Goal: Information Seeking & Learning: Learn about a topic

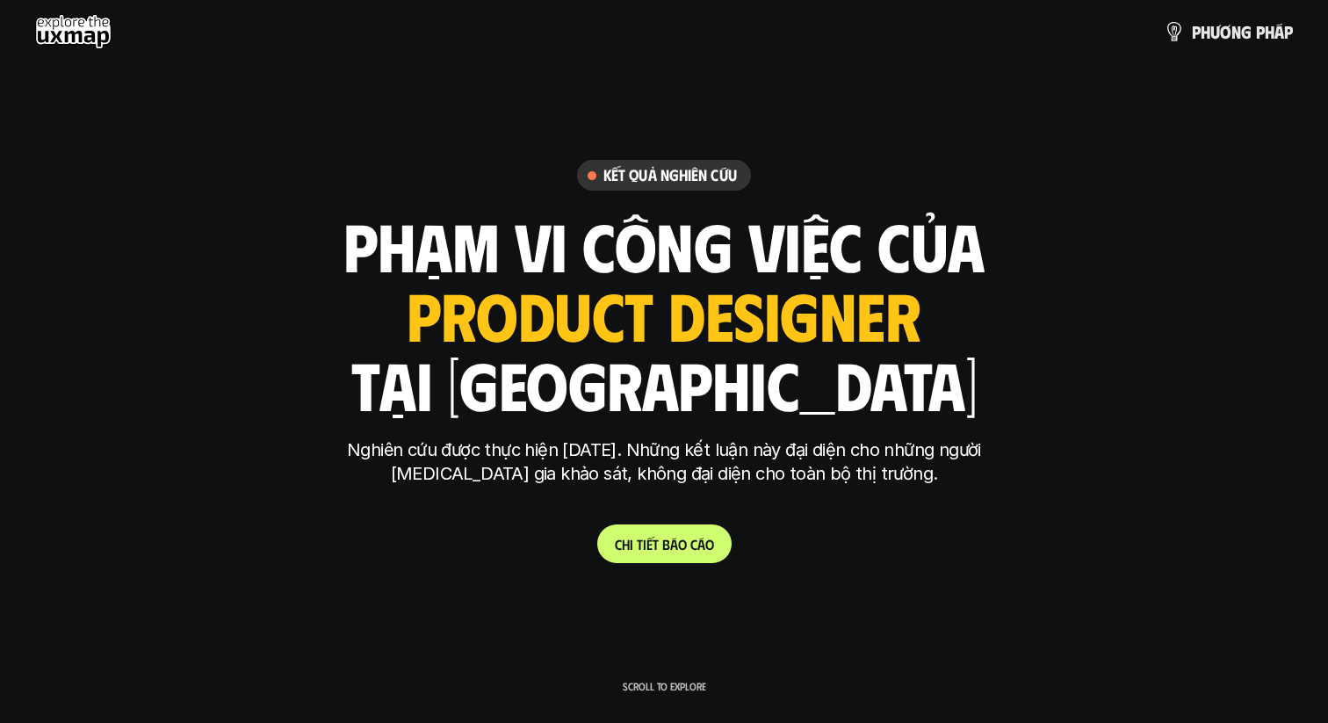
click at [893, 267] on h1 "phạm vi công việc của" at bounding box center [663, 245] width 641 height 74
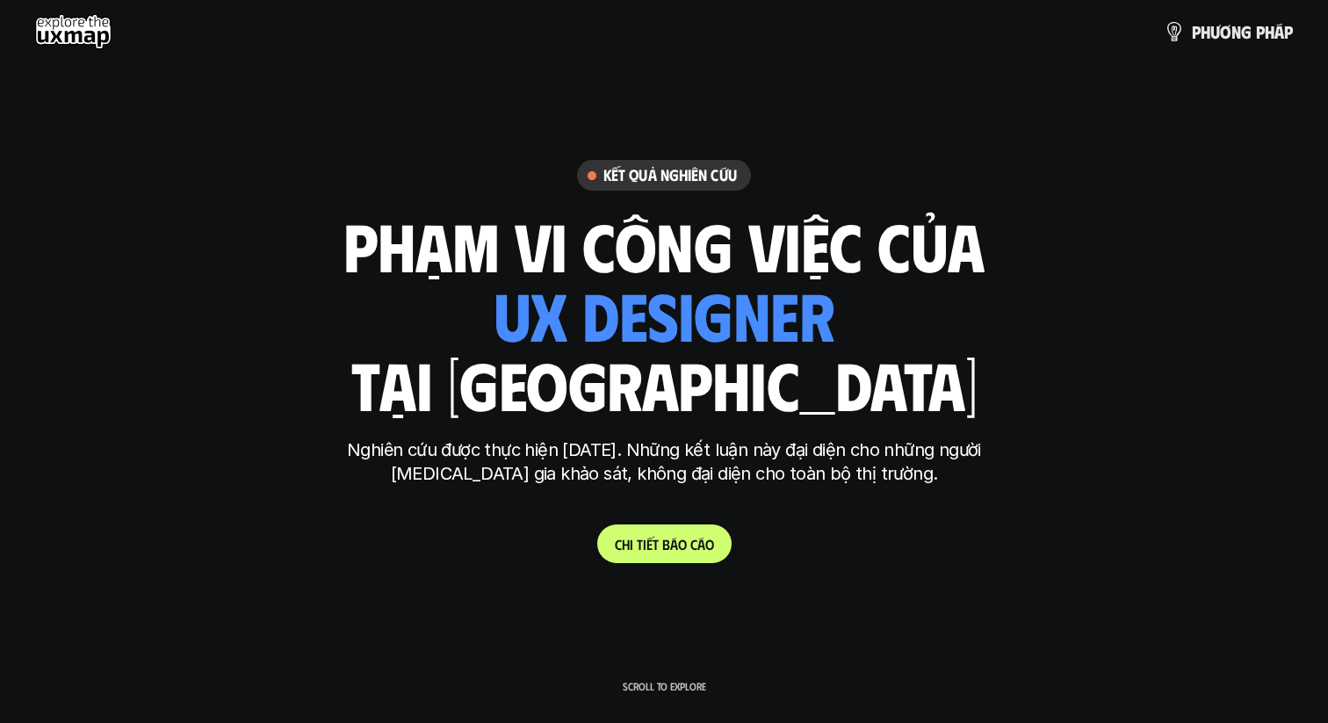
click at [893, 267] on h1 "phạm vi công việc của" at bounding box center [663, 245] width 641 height 74
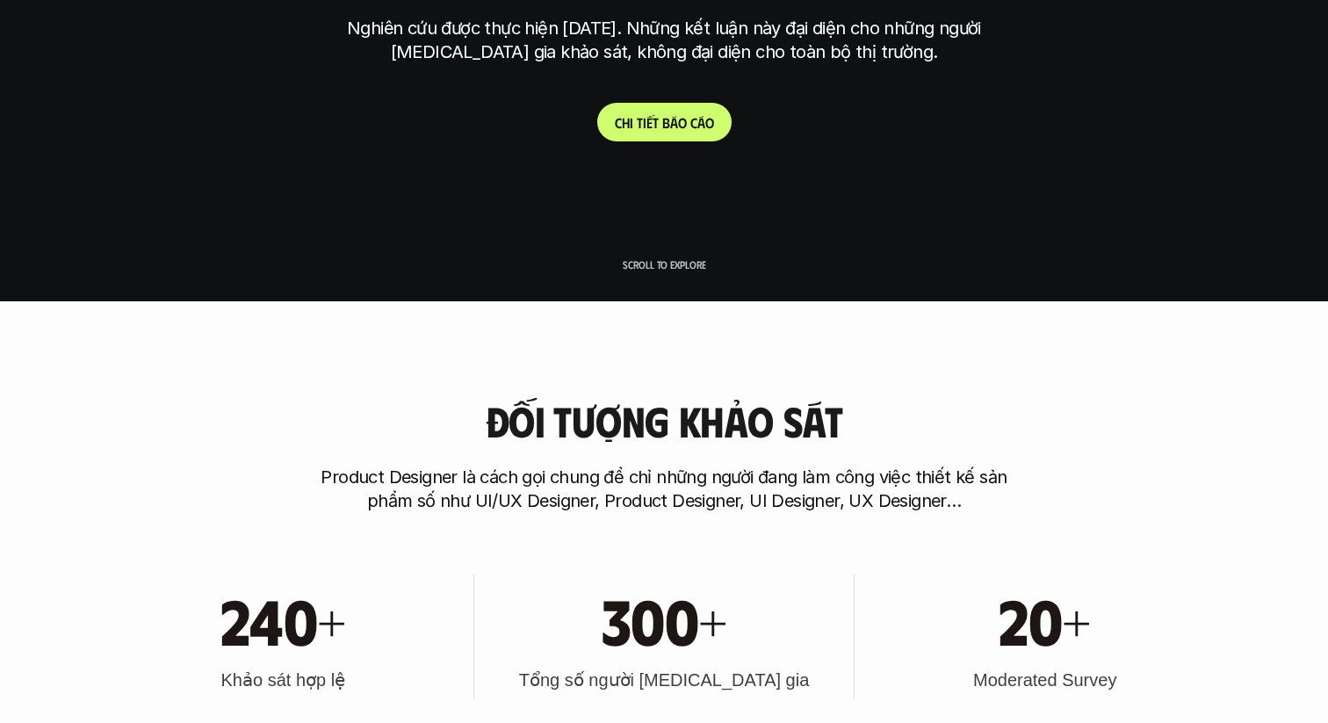
scroll to position [425, 0]
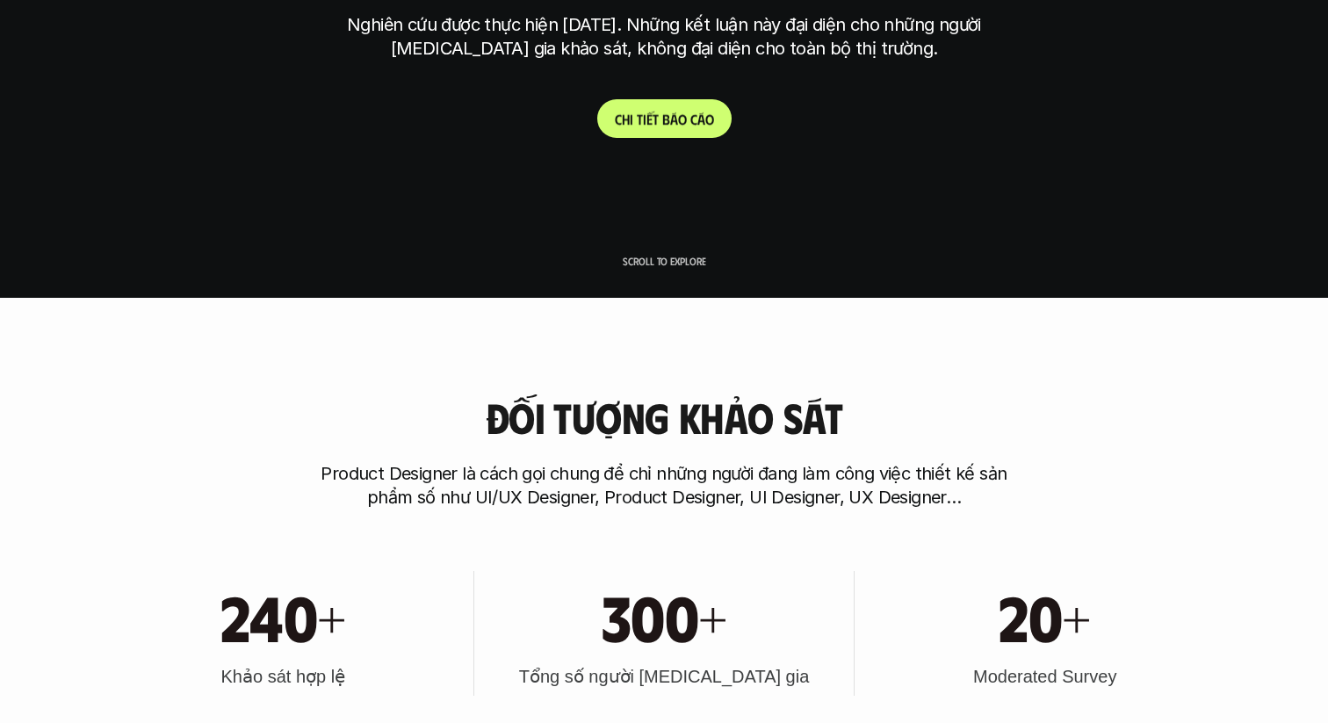
click at [676, 115] on p "C h i t i ế t b á o c á o" at bounding box center [664, 119] width 99 height 17
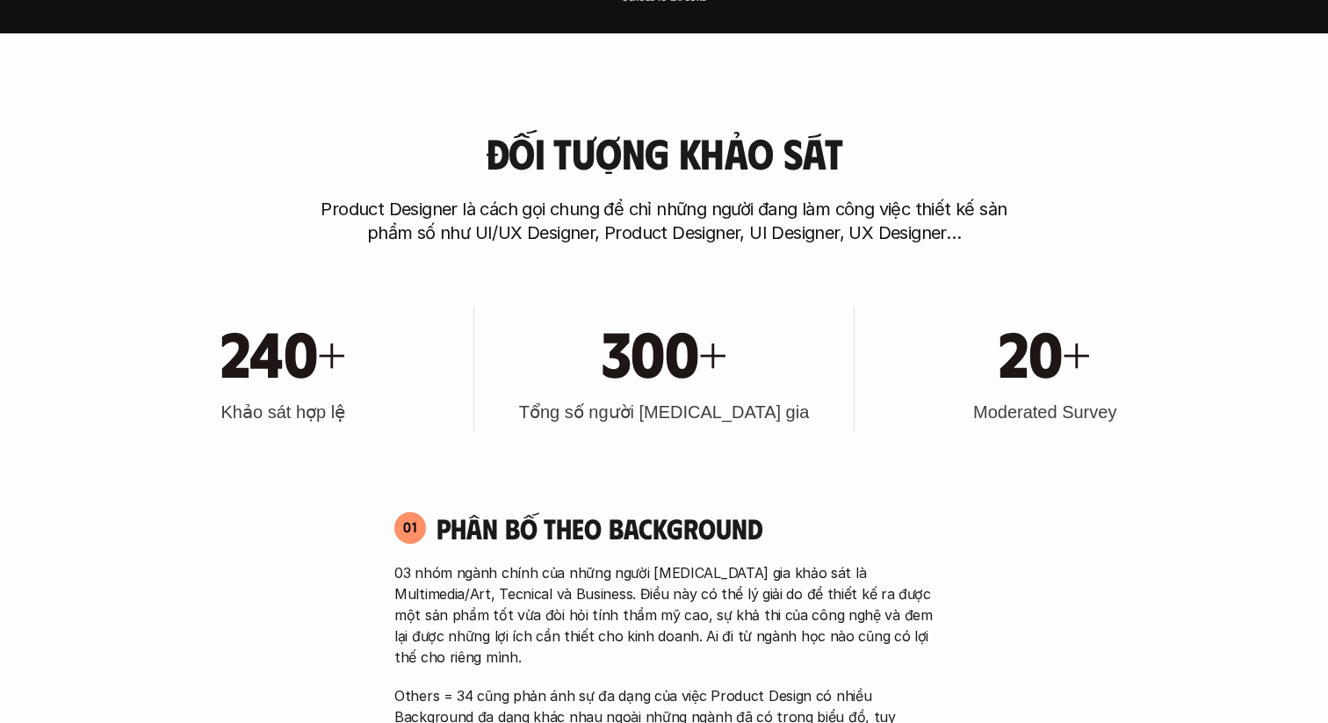
scroll to position [762, 0]
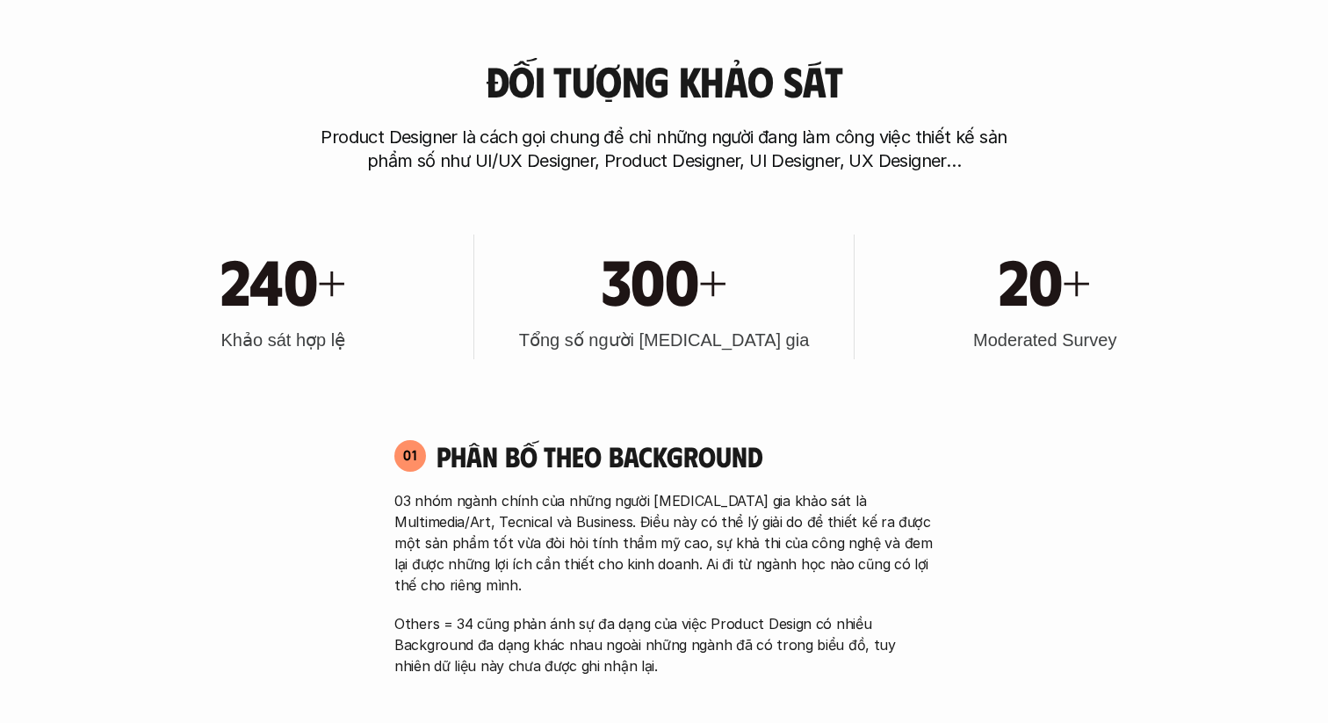
click at [636, 341] on h3 "Tổng số người [MEDICAL_DATA] gia" at bounding box center [664, 340] width 291 height 25
click at [691, 152] on p "Product Designer là cách gọi chung để chỉ những người đang làm công việc thiết …" at bounding box center [664, 149] width 703 height 47
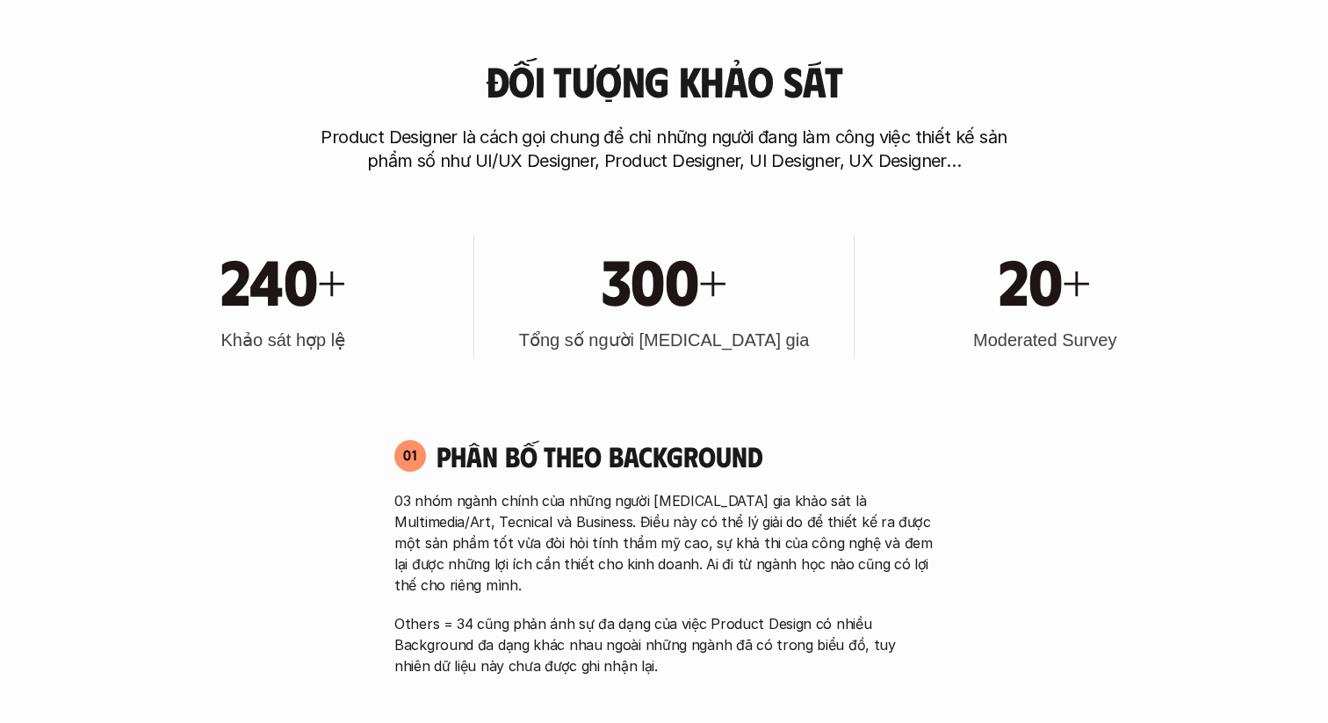
click at [691, 152] on p "Product Designer là cách gọi chung để chỉ những người đang làm công việc thiết …" at bounding box center [664, 149] width 703 height 47
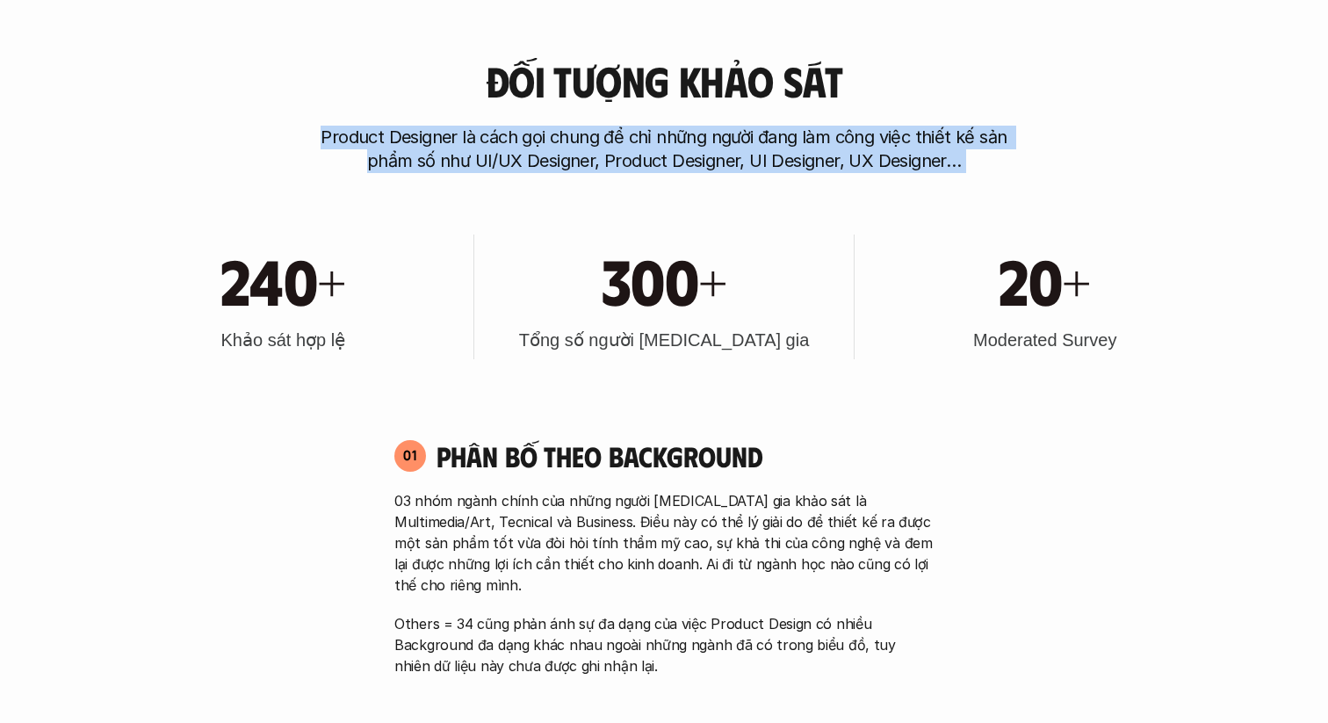
click at [674, 156] on p "Product Designer là cách gọi chung để chỉ những người đang làm công việc thiết …" at bounding box center [664, 149] width 703 height 47
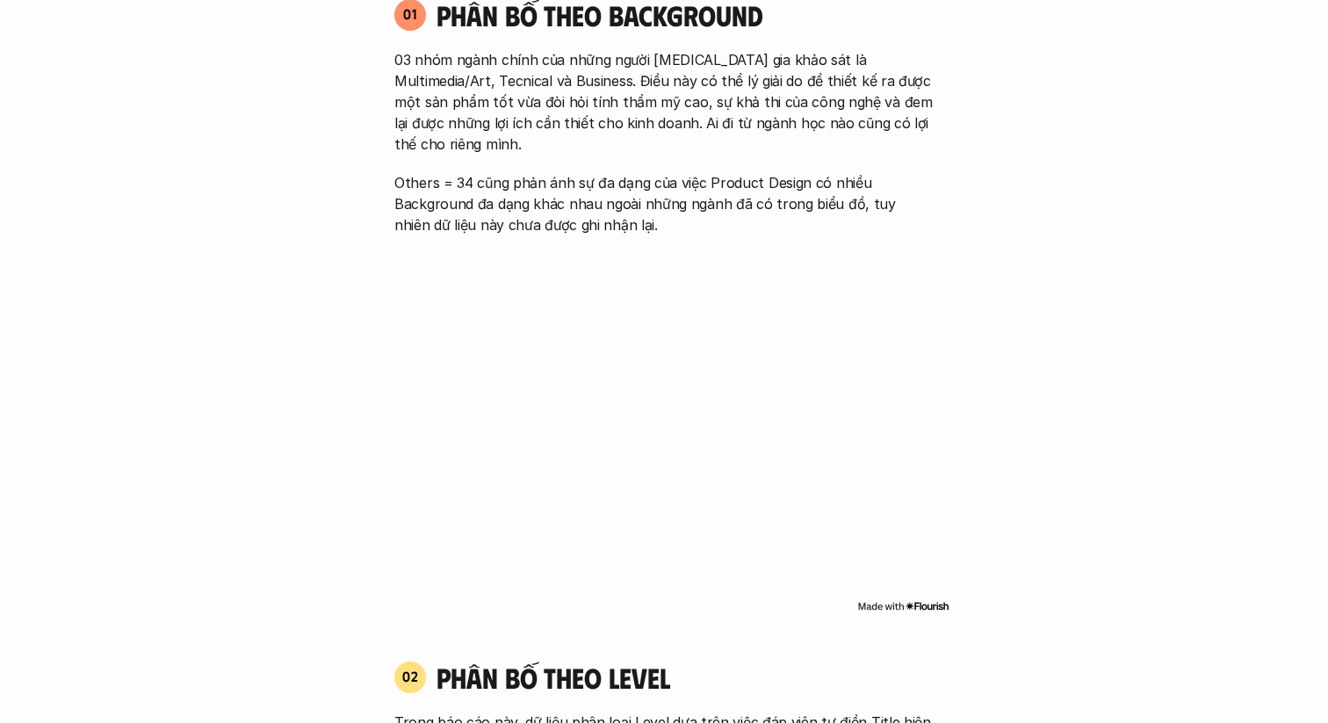
scroll to position [1206, 0]
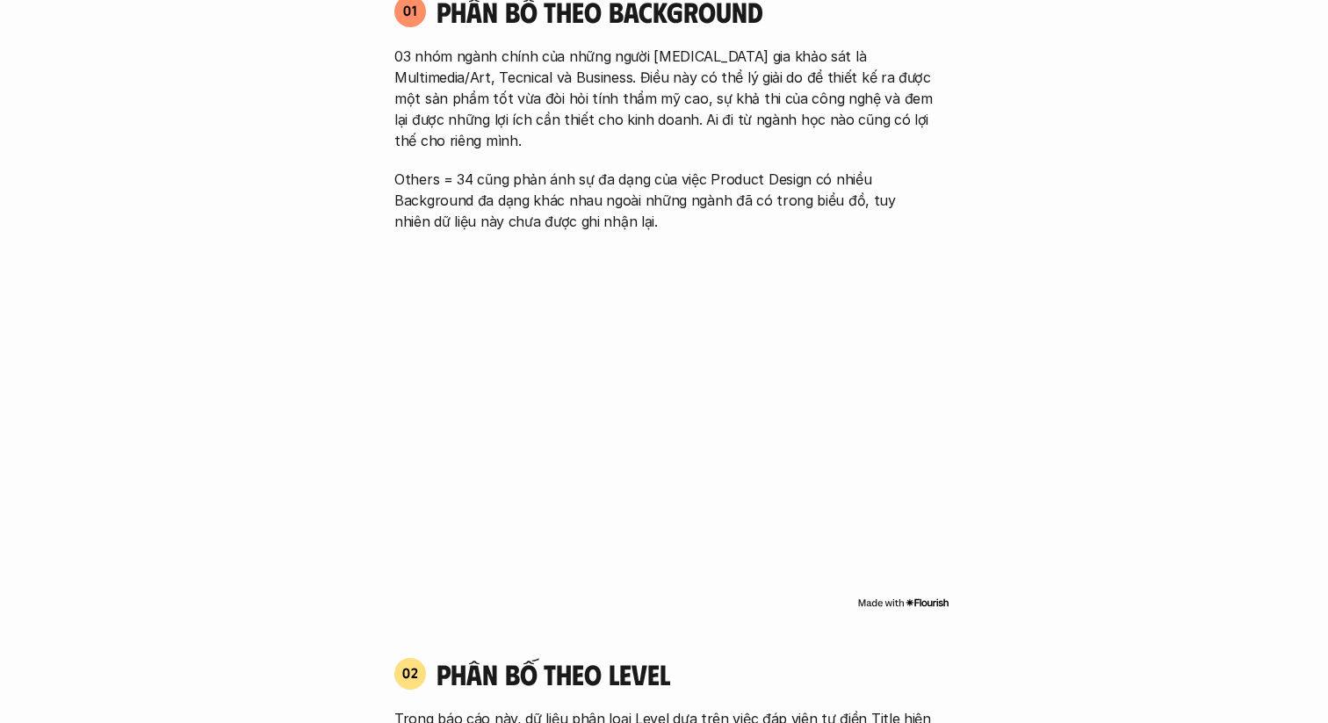
click at [558, 87] on p "03 nhóm ngành chính của những người [MEDICAL_DATA] gia khảo sát là Multimedia/A…" at bounding box center [663, 98] width 539 height 105
click at [548, 112] on p "03 nhóm ngành chính của những người [MEDICAL_DATA] gia khảo sát là Multimedia/A…" at bounding box center [663, 98] width 539 height 105
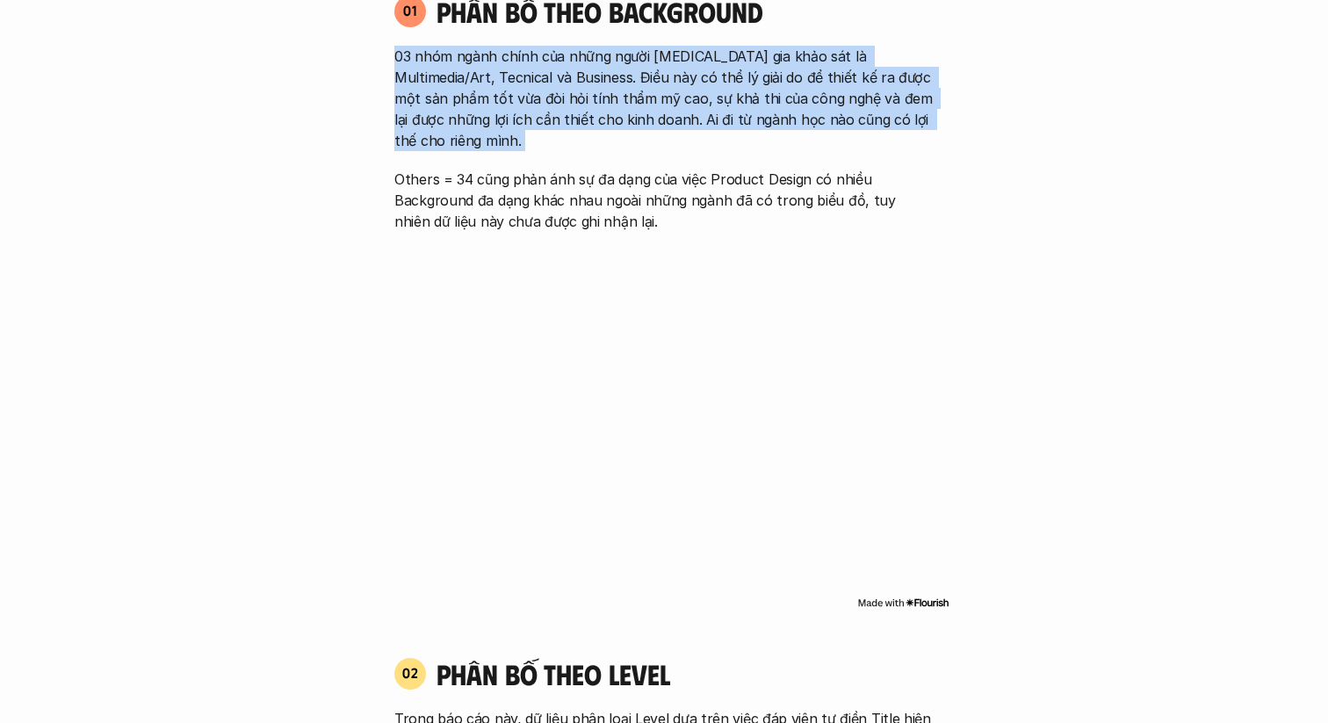
click at [527, 112] on p "03 nhóm ngành chính của những người [MEDICAL_DATA] gia khảo sát là Multimedia/A…" at bounding box center [663, 98] width 539 height 105
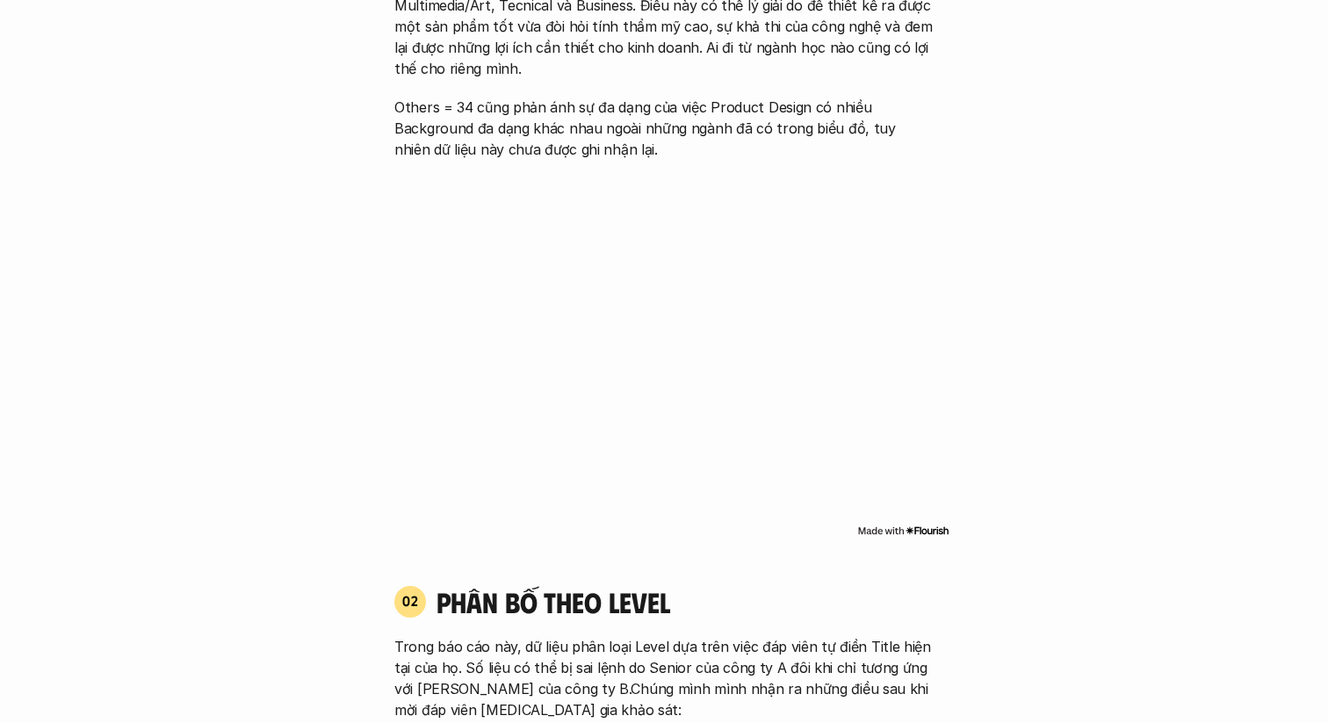
scroll to position [1279, 0]
click at [503, 96] on p "Others = 34 cũng phản ánh sự đa dạng của việc Product Design có nhiều Backgroun…" at bounding box center [663, 127] width 539 height 63
click at [500, 96] on p "Others = 34 cũng phản ánh sự đa dạng của việc Product Design có nhiều Backgroun…" at bounding box center [663, 127] width 539 height 63
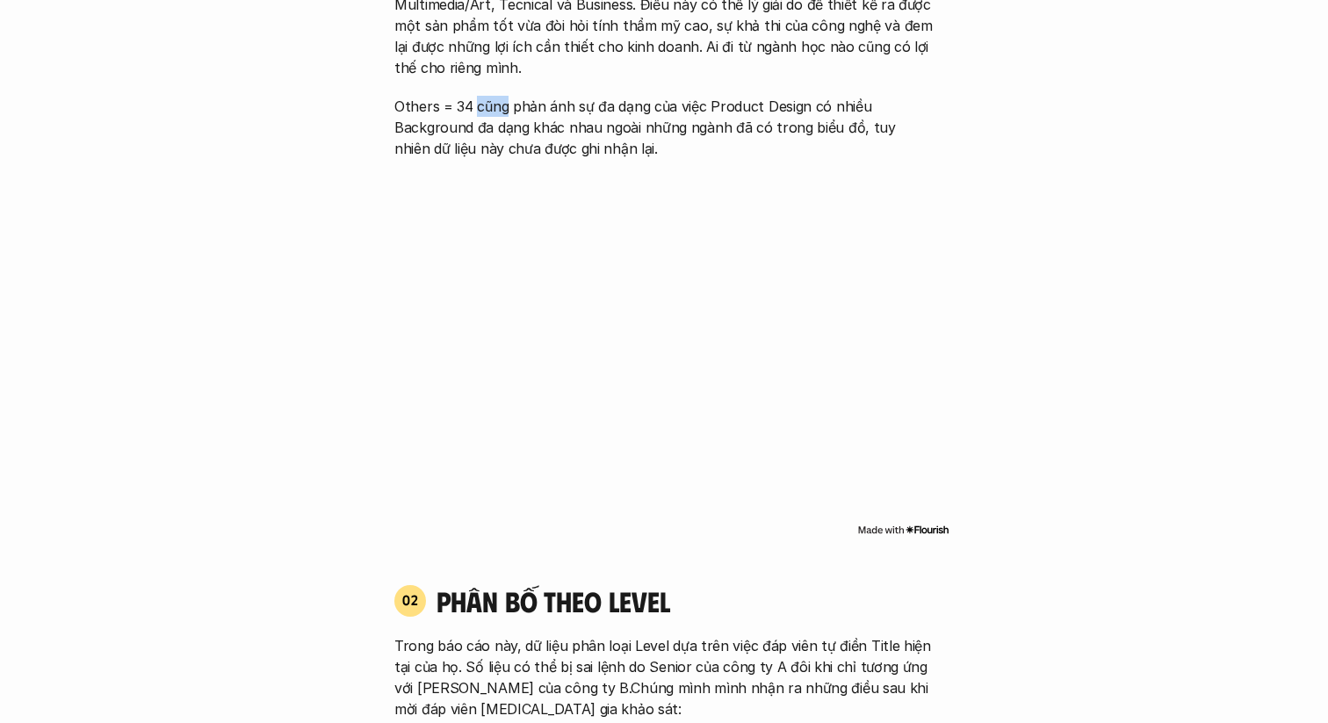
click at [497, 106] on p "Others = 34 cũng phản ánh sự đa dạng của việc Product Design có nhiều Backgroun…" at bounding box center [663, 127] width 539 height 63
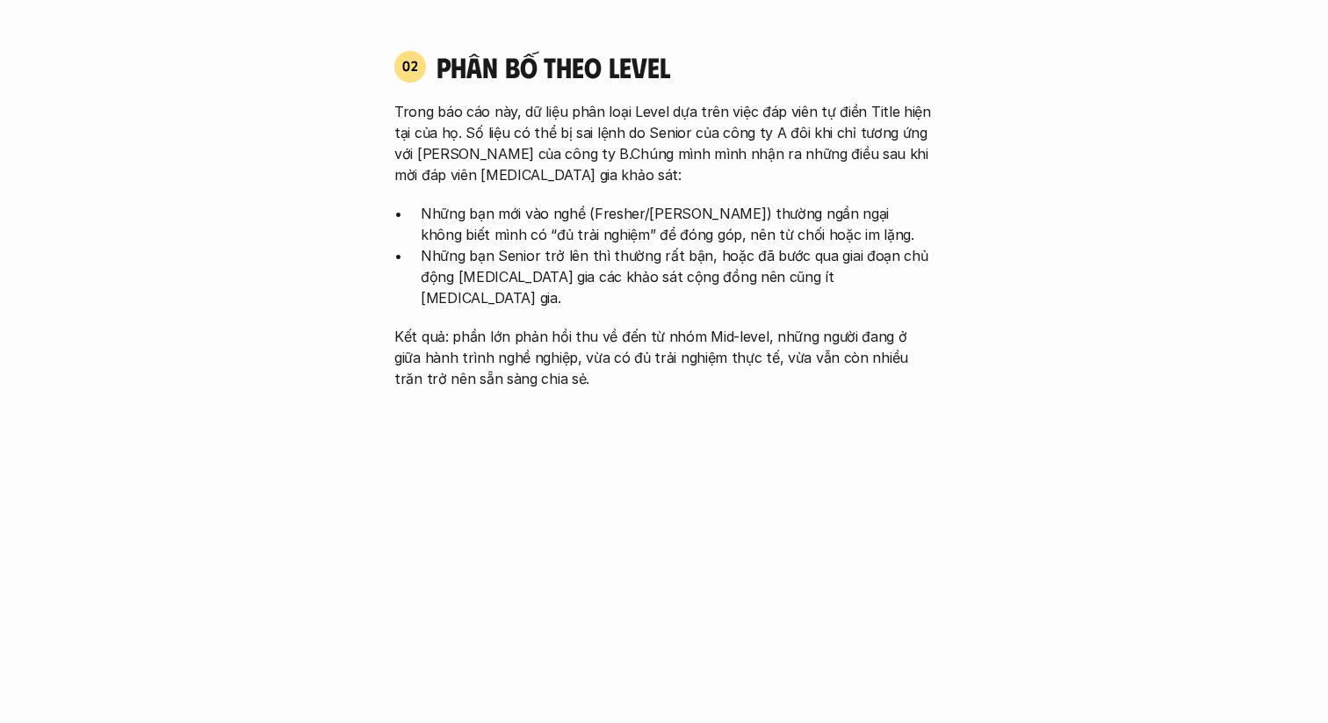
scroll to position [1818, 0]
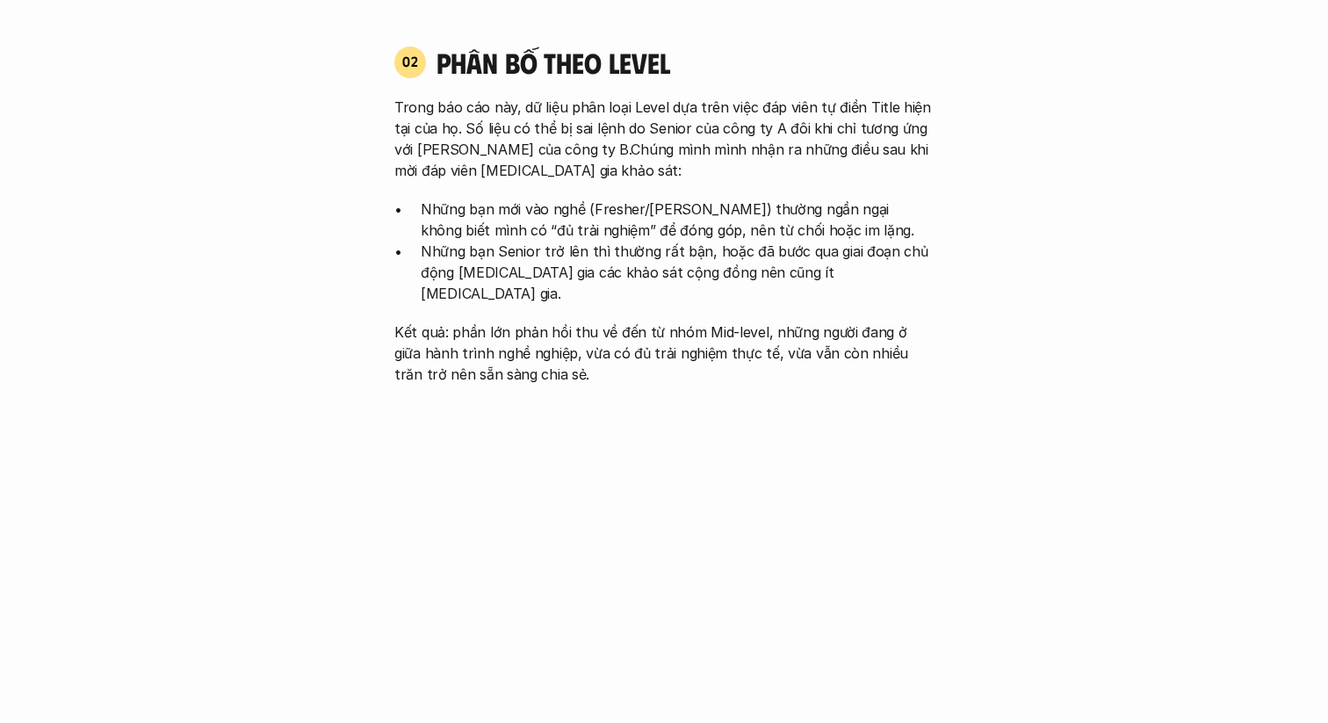
click at [483, 109] on p "Trong báo cáo này, dữ liệu phân loại Level dựa trên việc đáp viên tự điền Title…" at bounding box center [663, 139] width 539 height 84
click at [479, 121] on p "Trong báo cáo này, dữ liệu phân loại Level dựa trên việc đáp viên tự điền Title…" at bounding box center [663, 139] width 539 height 84
click at [541, 130] on p "Trong báo cáo này, dữ liệu phân loại Level dựa trên việc đáp viên tự điền Title…" at bounding box center [663, 139] width 539 height 84
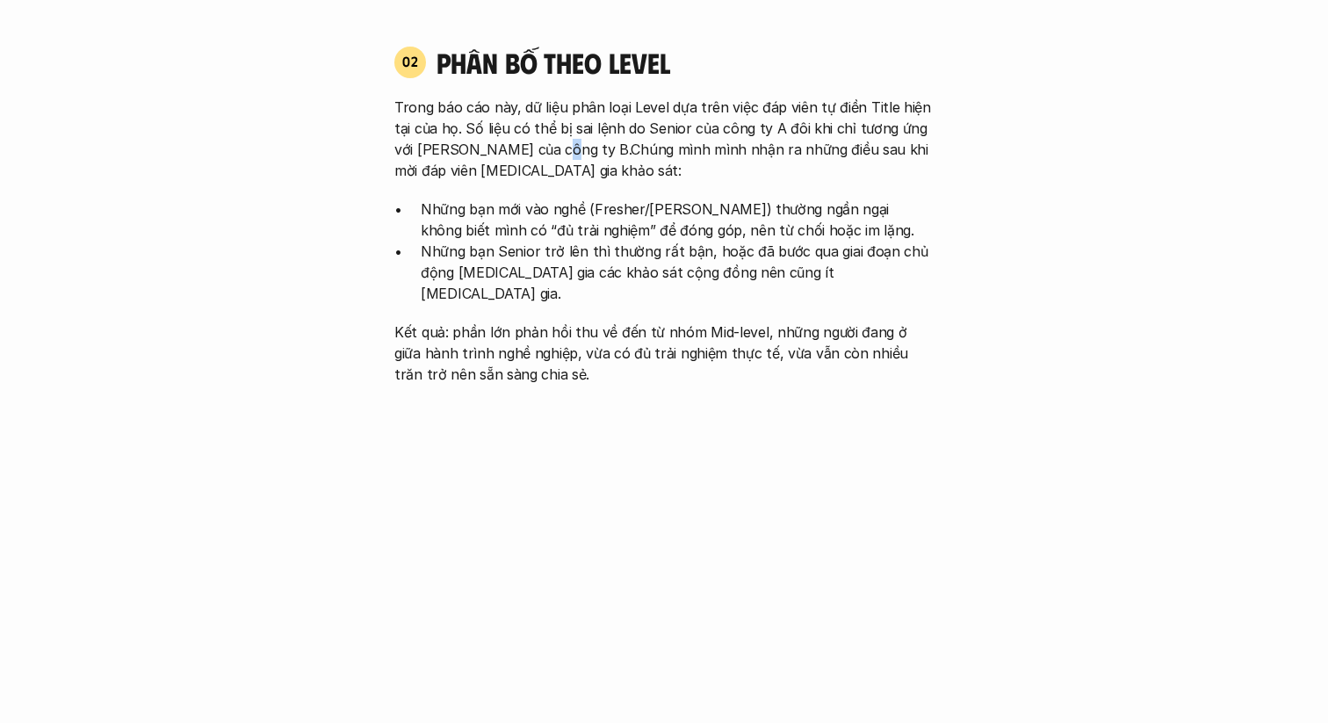
click at [541, 130] on p "Trong báo cáo này, dữ liệu phân loại Level dựa trên việc đáp viên tự điền Title…" at bounding box center [663, 139] width 539 height 84
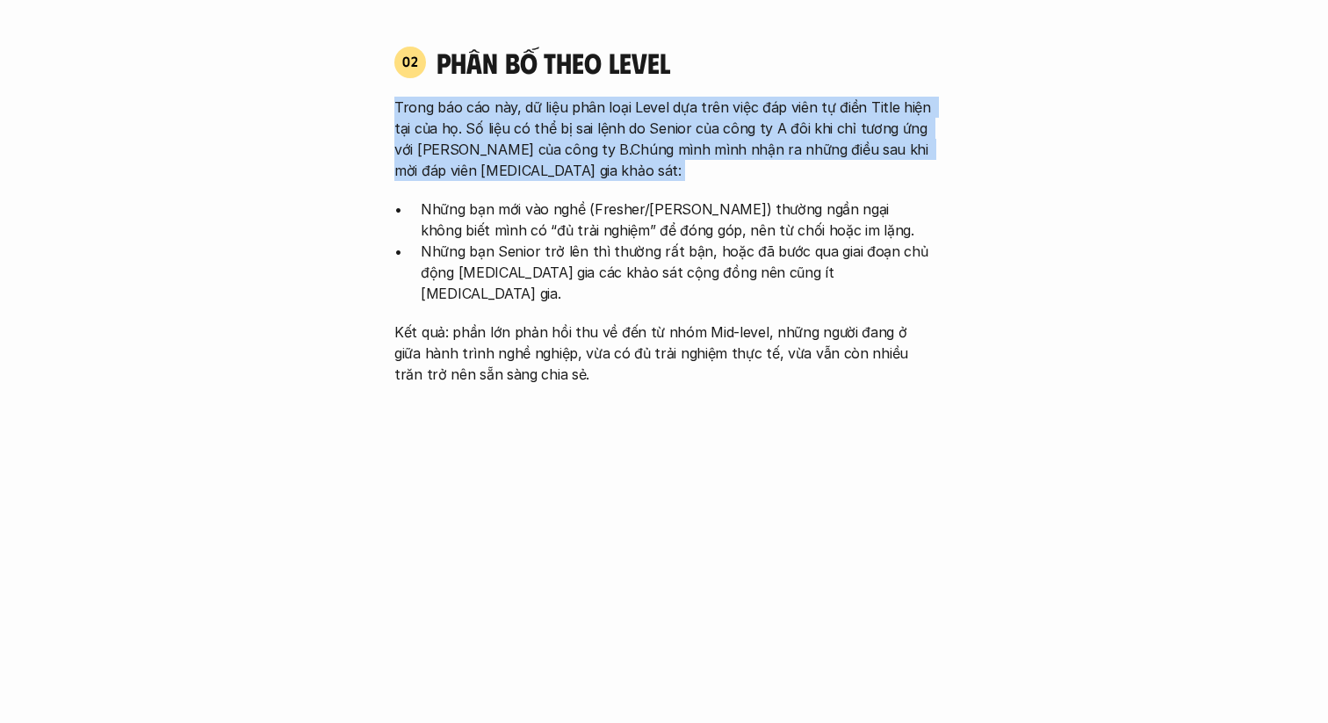
click at [501, 161] on div "Trong báo cáo này, dữ liệu phân loại Level dựa trên việc đáp viên tự điền Title…" at bounding box center [663, 241] width 539 height 288
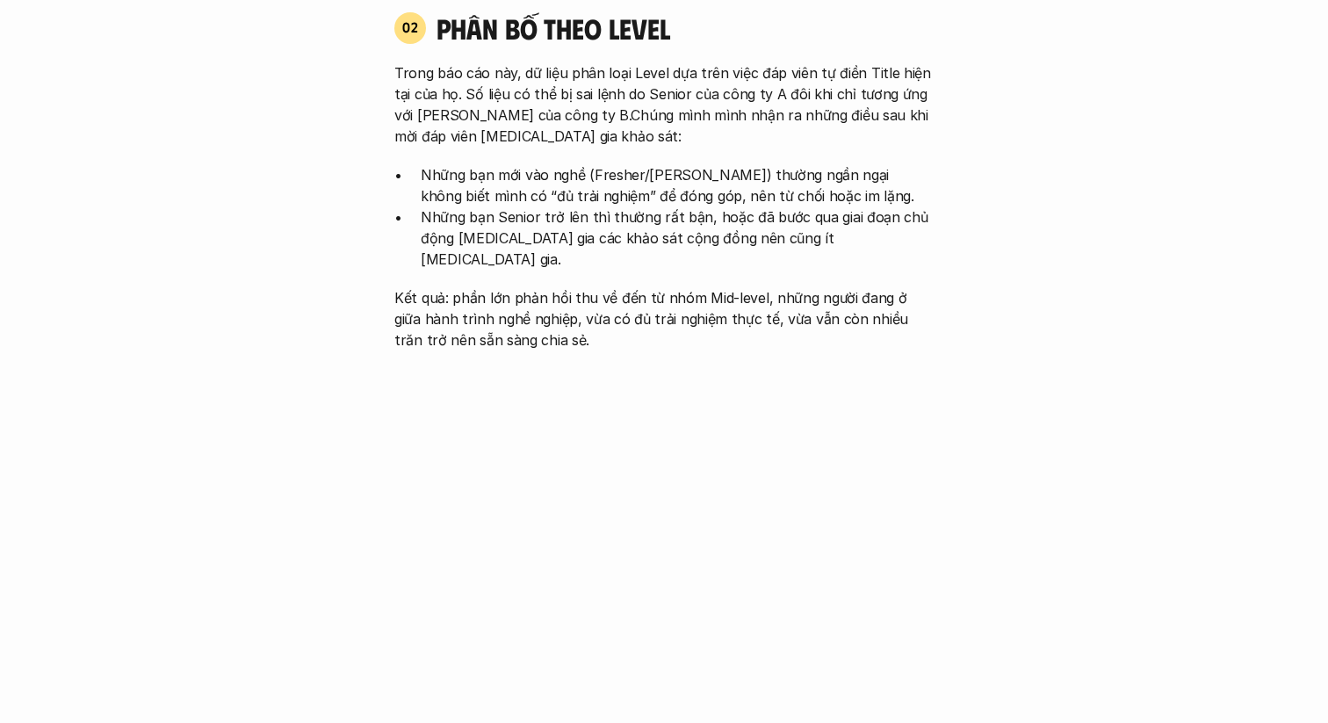
scroll to position [1898, 0]
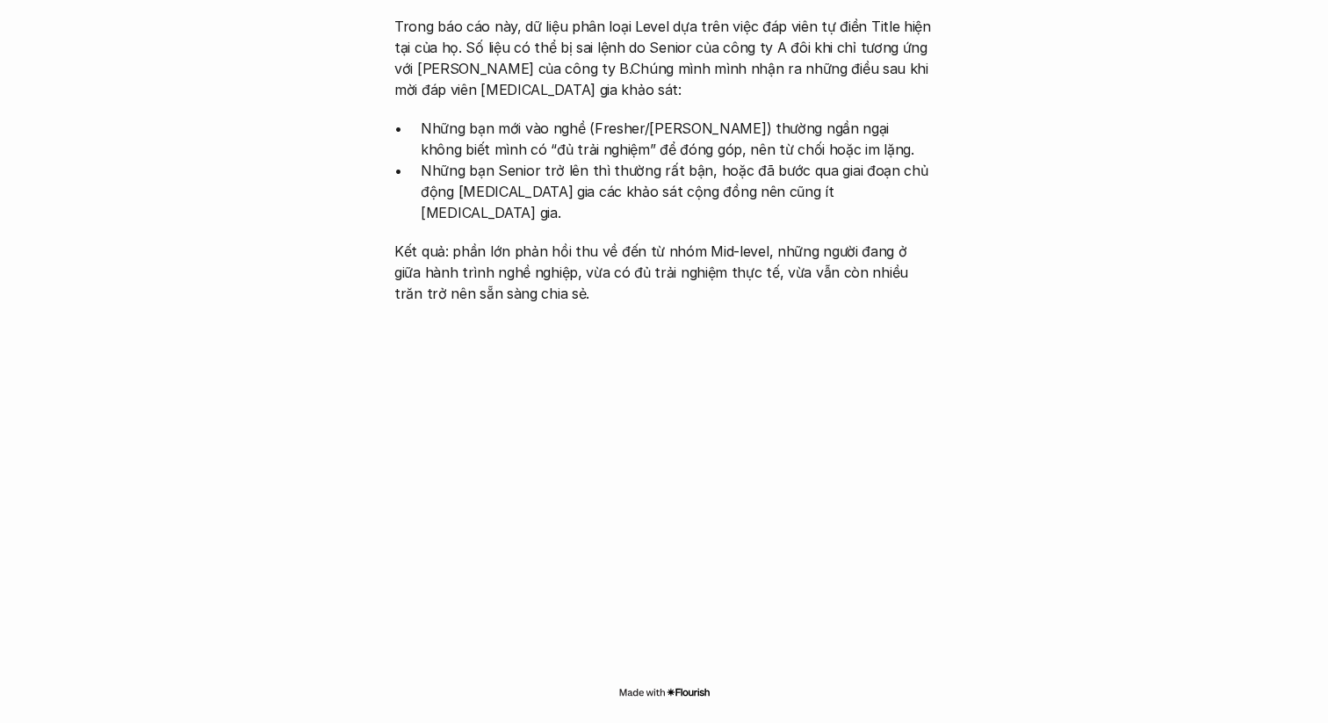
click at [481, 241] on p "Kết quả: phần lớn phản hồi thu về đến từ nhóm Mid-level, những người đang ở giữ…" at bounding box center [663, 272] width 539 height 63
click at [468, 241] on p "Kết quả: phần lớn phản hồi thu về đến từ nhóm Mid-level, những người đang ở giữ…" at bounding box center [663, 272] width 539 height 63
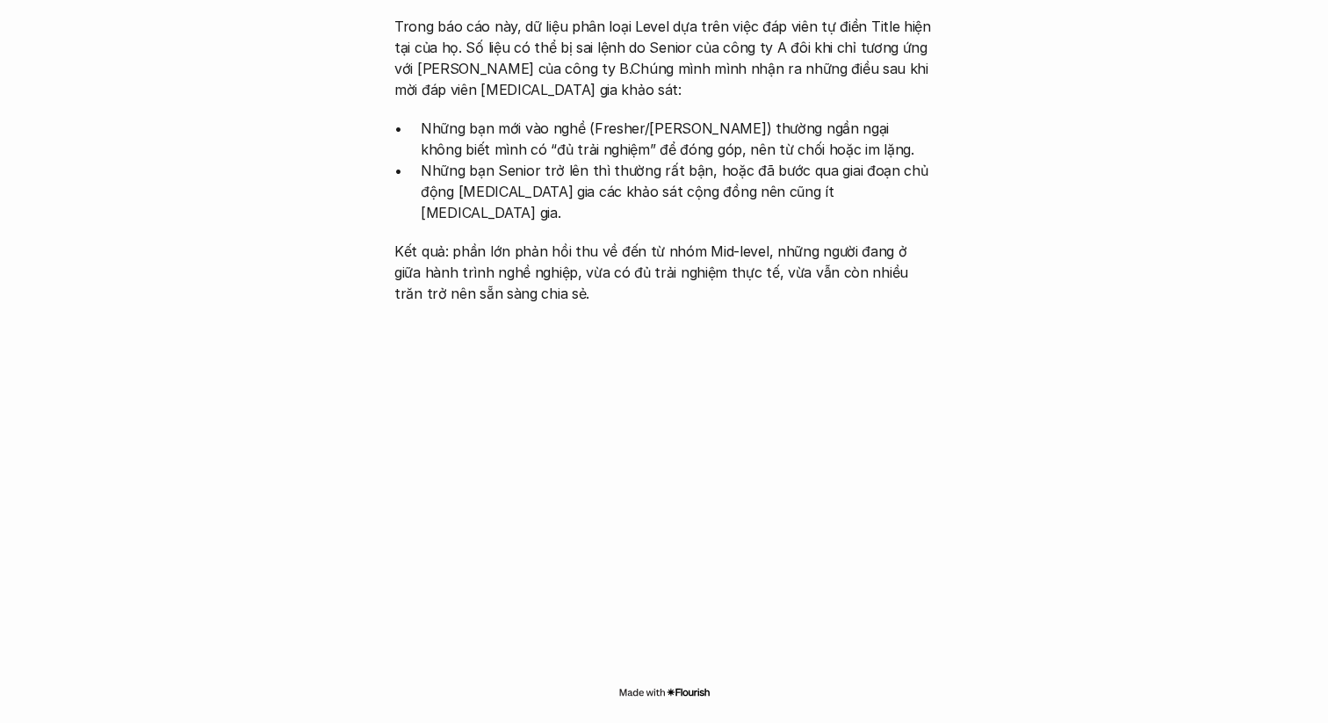
click at [468, 241] on p "Kết quả: phần lớn phản hồi thu về đến từ nhóm Mid-level, những người đang ở giữ…" at bounding box center [663, 272] width 539 height 63
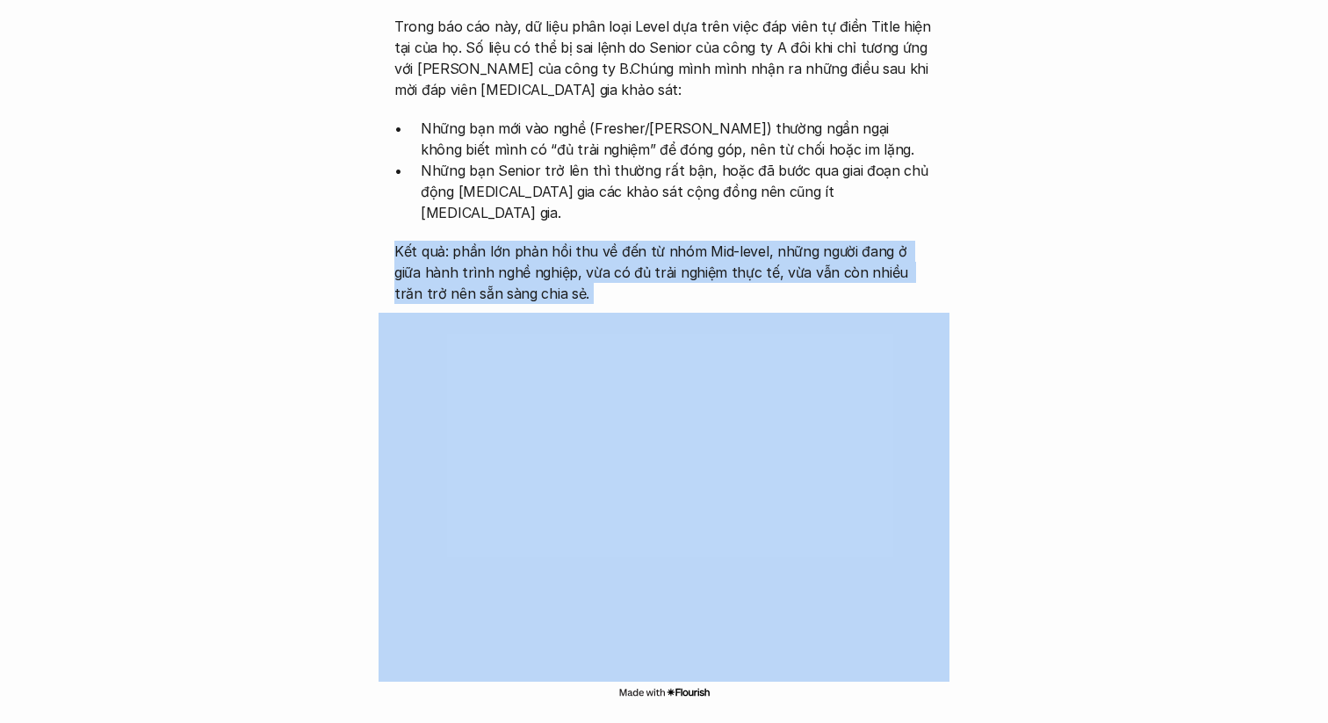
click at [468, 241] on p "Kết quả: phần lớn phản hồi thu về đến từ nhóm Mid-level, những người đang ở giữ…" at bounding box center [663, 272] width 539 height 63
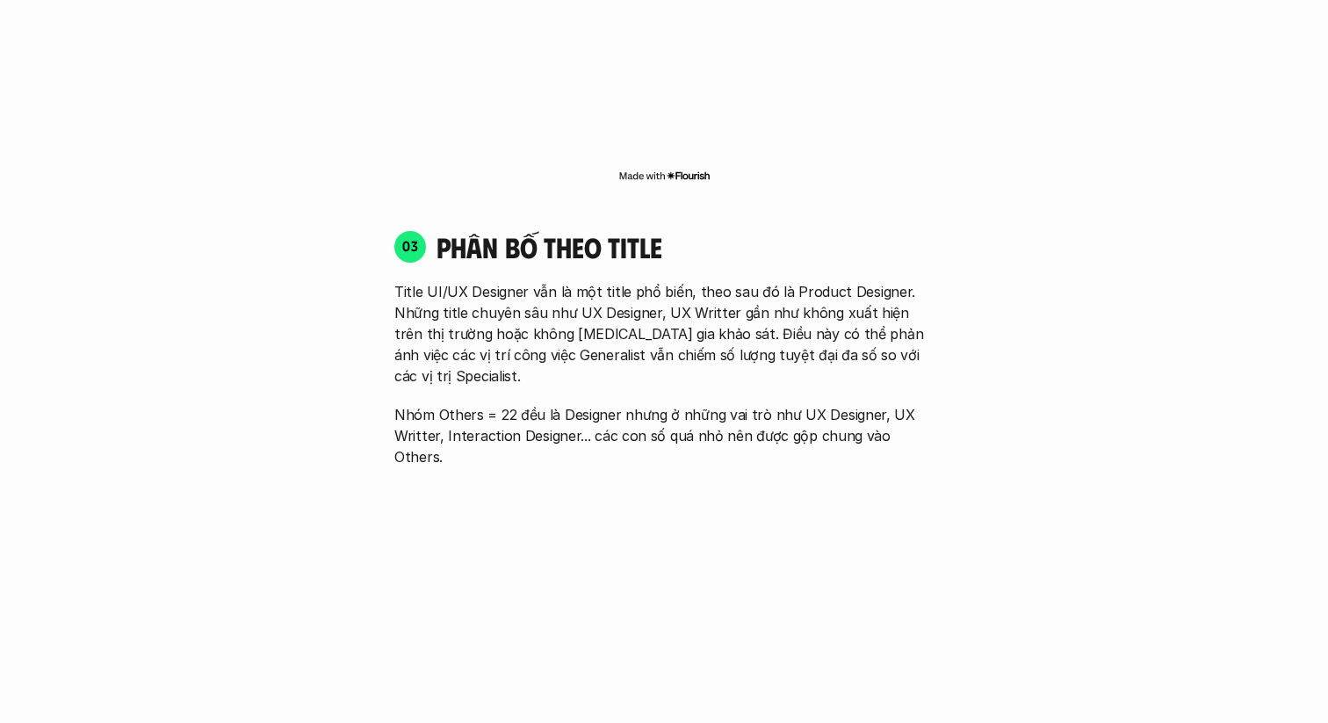
scroll to position [2403, 0]
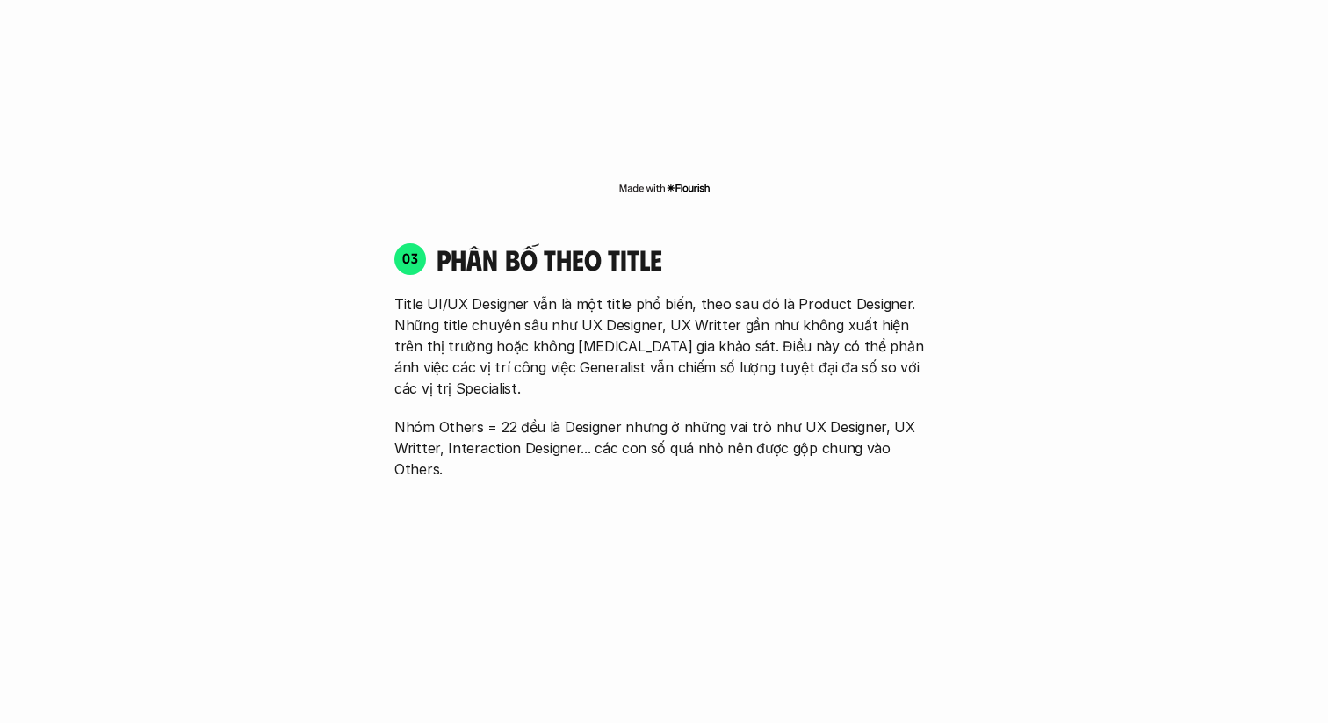
click at [696, 181] on img at bounding box center [664, 188] width 92 height 14
